Goal: Information Seeking & Learning: Check status

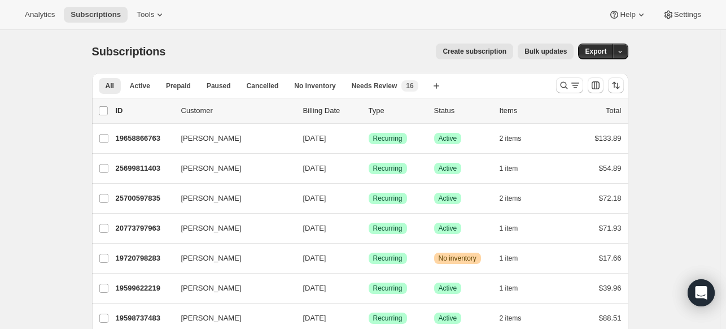
click at [16, 2] on div "Analytics Subscriptions Tools Help Settings" at bounding box center [363, 15] width 726 height 30
click at [18, 12] on div "Analytics Subscriptions Tools Help Settings" at bounding box center [363, 15] width 726 height 30
click at [28, 13] on span "Analytics" at bounding box center [40, 14] width 30 height 9
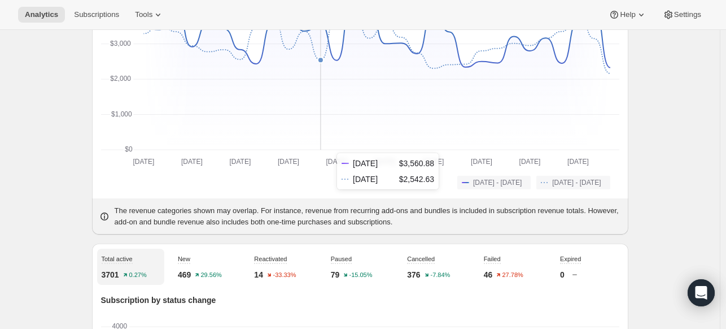
scroll to position [56, 0]
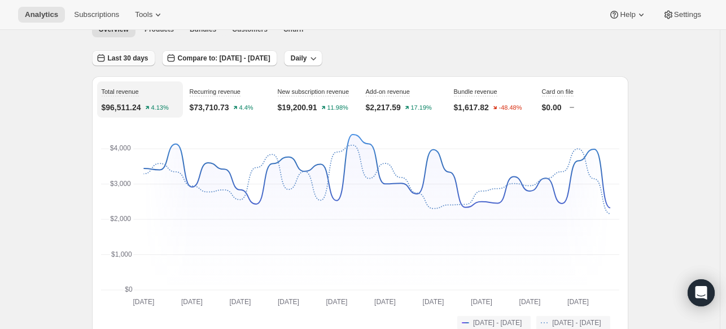
click at [139, 61] on span "Last 30 days" at bounding box center [128, 58] width 41 height 9
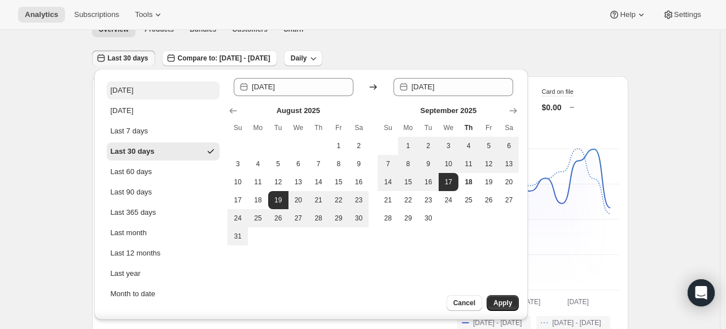
click at [150, 97] on button "[DATE]" at bounding box center [163, 90] width 113 height 18
type input "[DATE]"
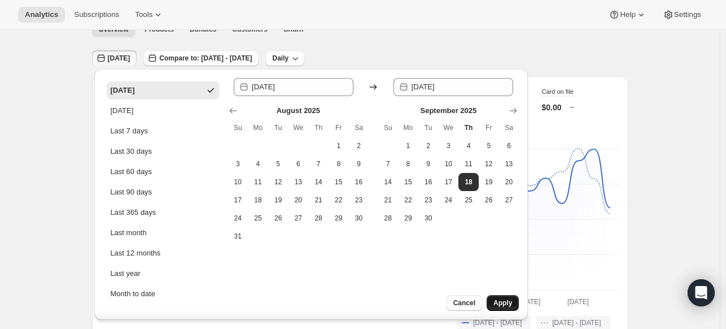
click at [508, 300] on span "Apply" at bounding box center [502, 302] width 19 height 9
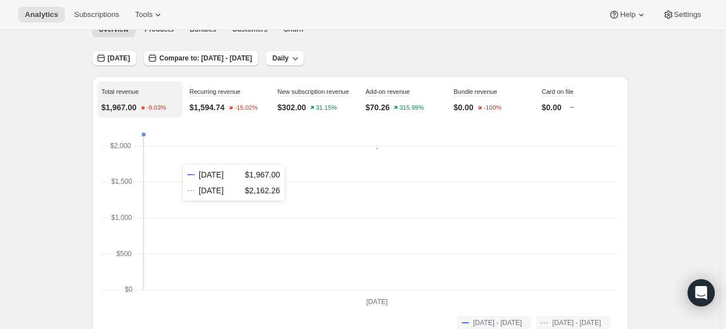
scroll to position [0, 0]
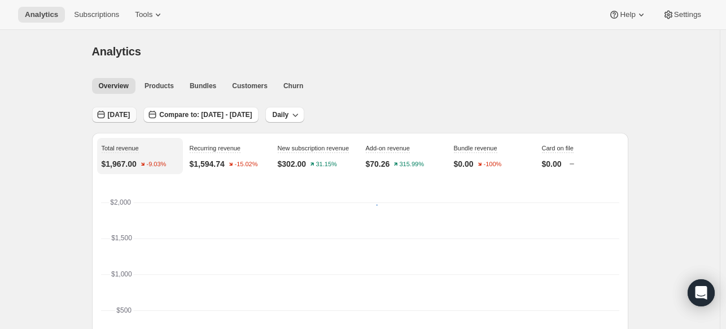
click at [120, 116] on span "[DATE]" at bounding box center [119, 114] width 23 height 9
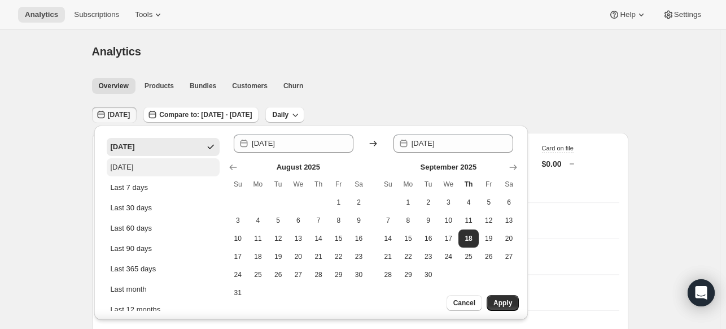
click at [143, 174] on button "[DATE]" at bounding box center [163, 167] width 113 height 18
type input "[DATE]"
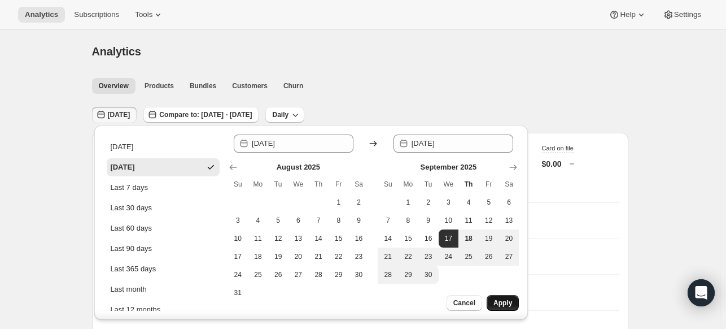
click at [500, 307] on button "Apply" at bounding box center [503, 303] width 32 height 16
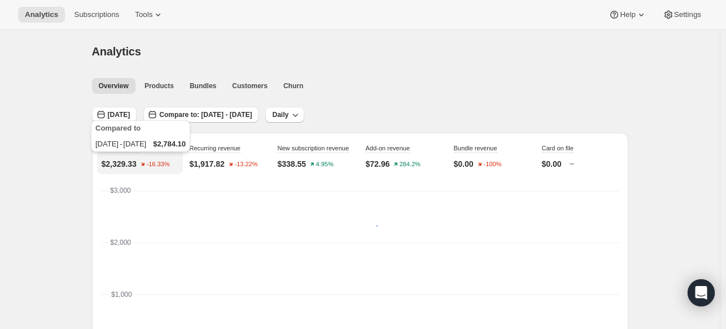
click at [117, 118] on div "Compared to [DATE] - [DATE] $2,784.10" at bounding box center [141, 138] width 104 height 41
click at [130, 117] on span "[DATE]" at bounding box center [119, 114] width 23 height 9
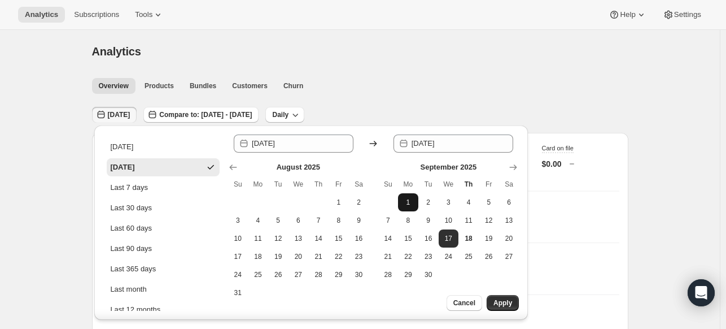
click at [402, 198] on button "1" at bounding box center [408, 202] width 20 height 18
type input "[DATE]"
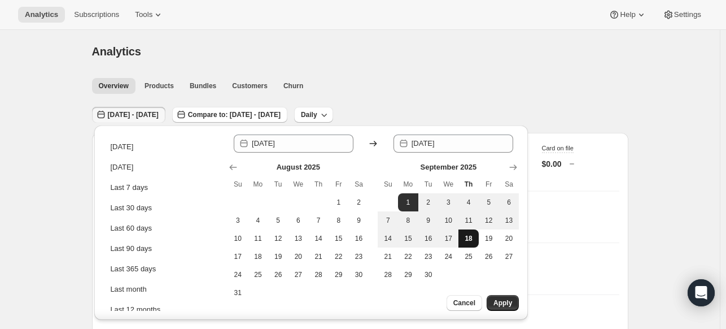
click at [464, 239] on span "18" at bounding box center [468, 238] width 11 height 9
type input "[DATE]"
click at [504, 300] on span "Apply" at bounding box center [502, 302] width 19 height 9
